Goal: Navigation & Orientation: Find specific page/section

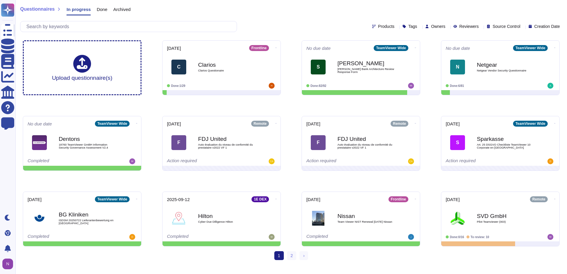
click at [403, 26] on div "Tags" at bounding box center [410, 26] width 17 height 4
click at [447, 4] on div "Questionnaires In progress Done Archived Products Tags Owners Reviewers Source …" at bounding box center [290, 18] width 551 height 36
click at [513, 26] on div "Source Control" at bounding box center [504, 26] width 36 height 4
click at [498, 8] on div "Questionnaires In progress Done Archived" at bounding box center [291, 11] width 542 height 12
click at [481, 27] on icon at bounding box center [481, 27] width 0 height 0
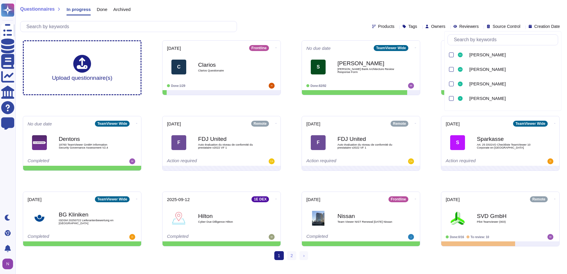
click at [467, 4] on div "Questionnaires In progress Done Archived Products Tags Owners Reviewers Source …" at bounding box center [290, 18] width 551 height 36
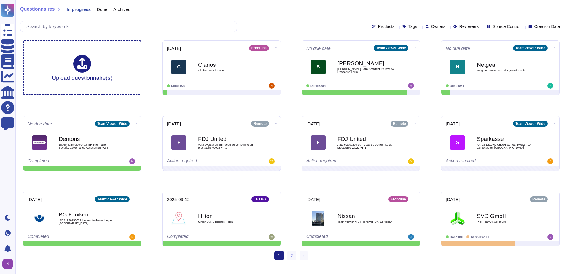
click at [448, 27] on icon at bounding box center [448, 27] width 0 height 0
click at [448, 9] on div "Questionnaires In progress Done Archived" at bounding box center [291, 11] width 542 height 12
click at [291, 255] on link "2" at bounding box center [291, 255] width 9 height 9
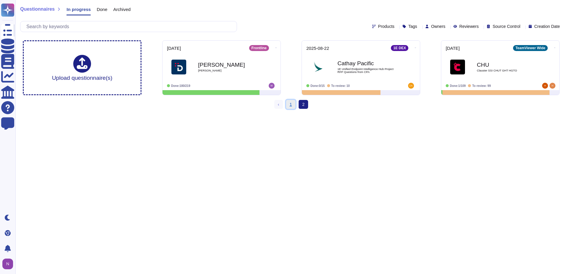
click at [288, 102] on link "1" at bounding box center [290, 104] width 9 height 9
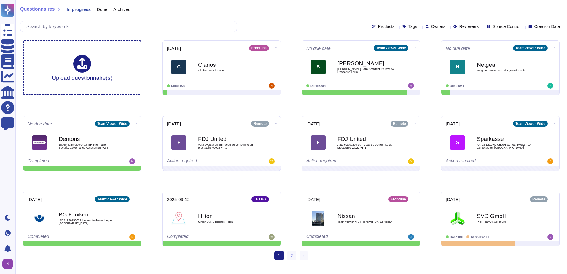
click at [100, 7] on span "Done" at bounding box center [102, 9] width 11 height 4
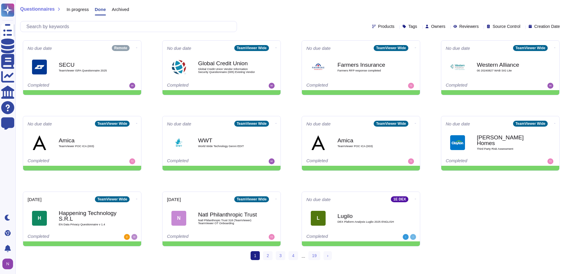
click at [117, 10] on span "Archived" at bounding box center [120, 9] width 17 height 4
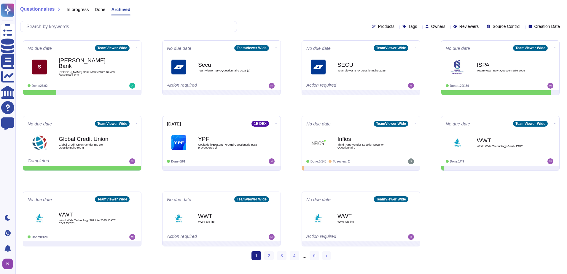
click at [98, 9] on span "Done" at bounding box center [100, 9] width 11 height 4
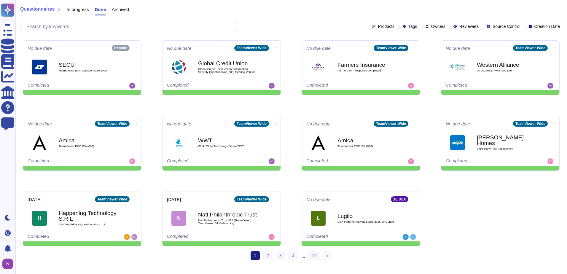
click at [71, 9] on span "In progress" at bounding box center [77, 9] width 22 height 4
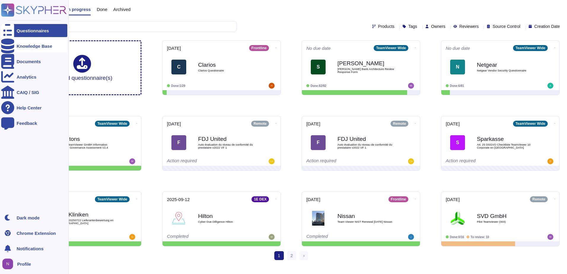
click at [36, 46] on div "Knowledge Base" at bounding box center [35, 46] width 36 height 4
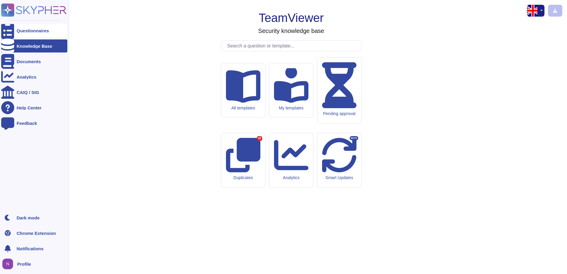
click at [33, 31] on div "Questionnaires" at bounding box center [33, 30] width 32 height 4
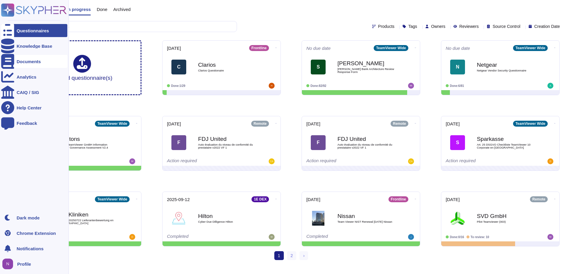
click at [34, 61] on div "Documents" at bounding box center [29, 61] width 24 height 4
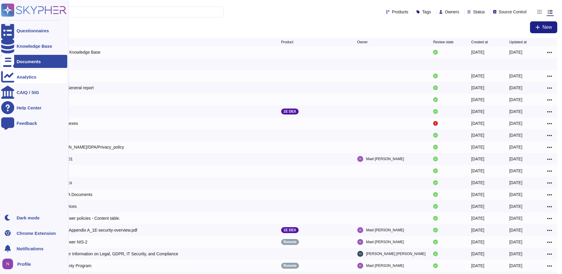
click at [28, 77] on div "Analytics" at bounding box center [27, 77] width 20 height 4
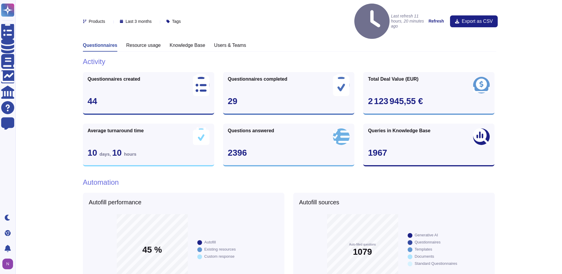
click at [234, 42] on h3 "Users & Teams" at bounding box center [230, 45] width 32 height 6
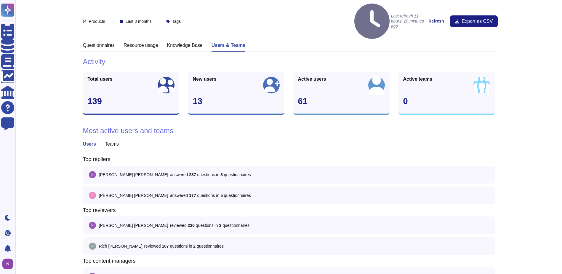
click at [86, 42] on h3 "Questionnaires" at bounding box center [99, 45] width 32 height 6
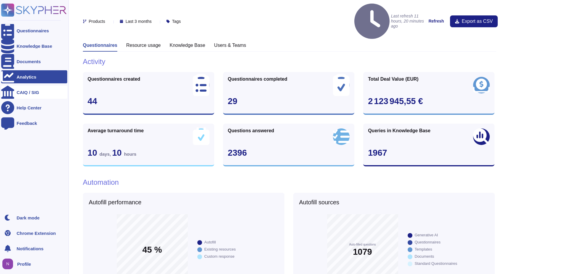
click at [26, 90] on div "CAIQ / SIG" at bounding box center [28, 92] width 23 height 4
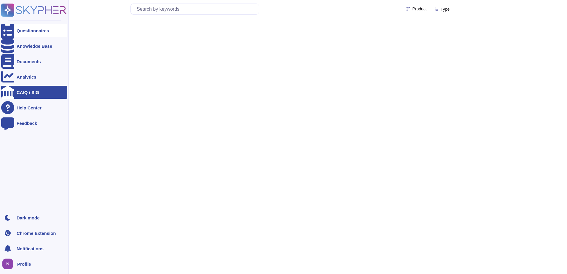
click at [34, 31] on div "Questionnaires" at bounding box center [33, 30] width 32 height 4
